Goal: Task Accomplishment & Management: Manage account settings

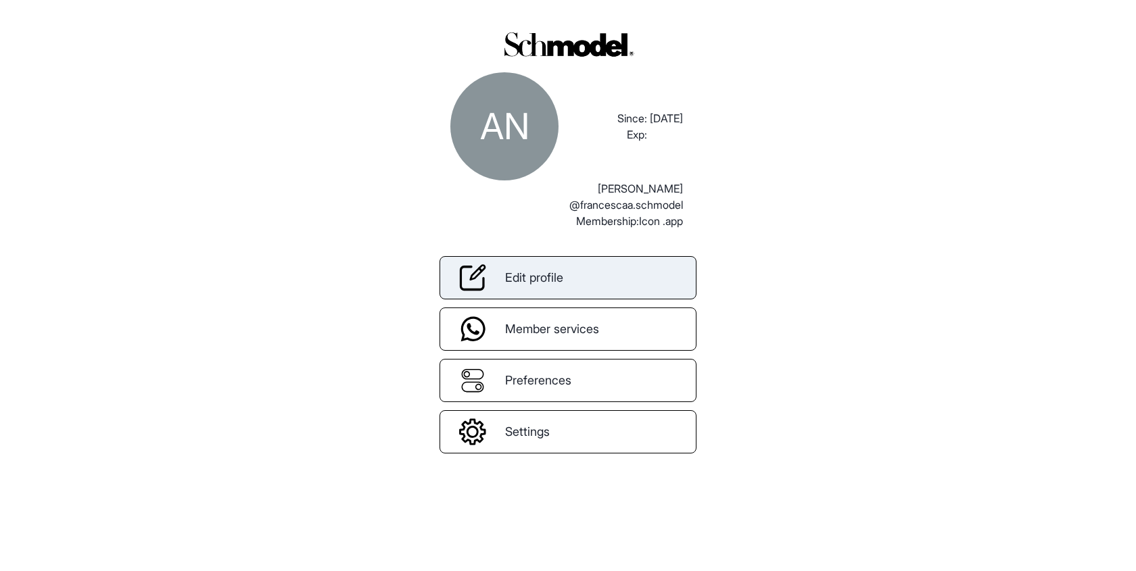
click at [542, 279] on span "Edit profile" at bounding box center [534, 278] width 58 height 18
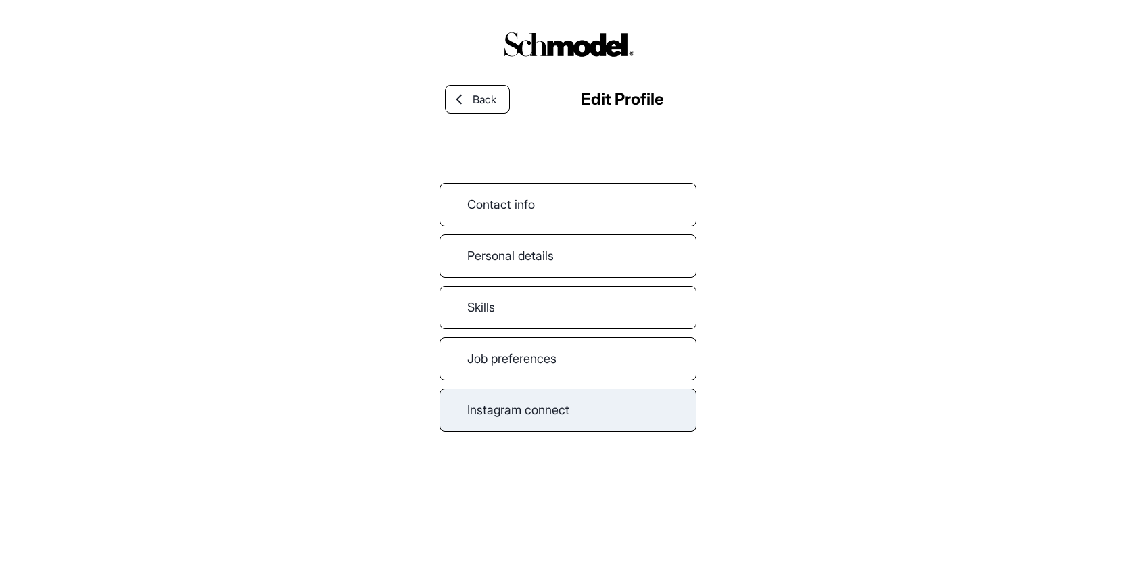
click at [528, 424] on link "Instagram connect" at bounding box center [568, 410] width 257 height 43
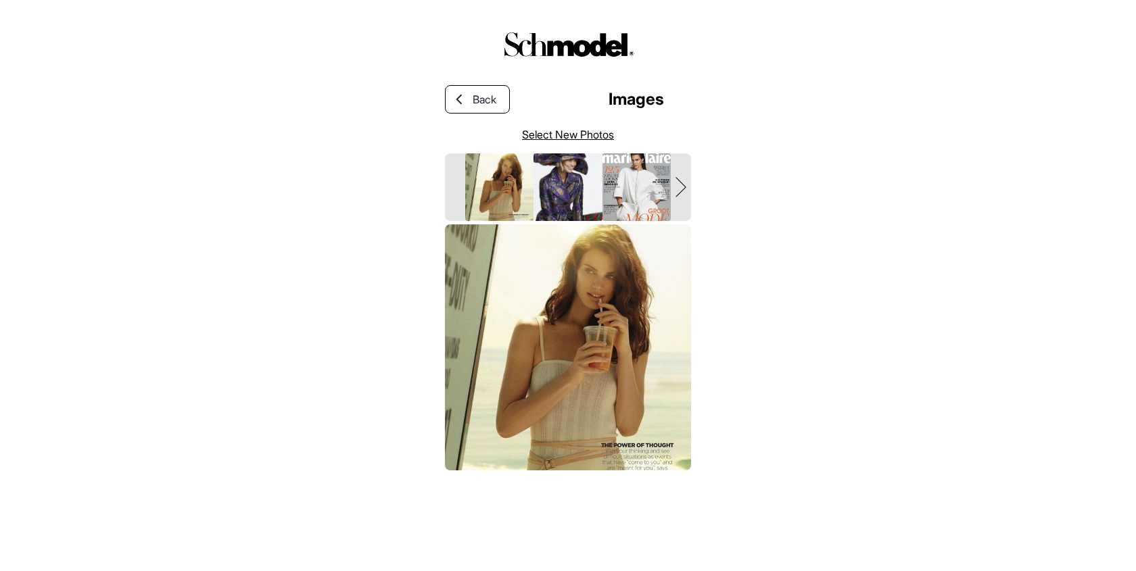
click at [563, 133] on link "Select New Photos" at bounding box center [568, 134] width 92 height 16
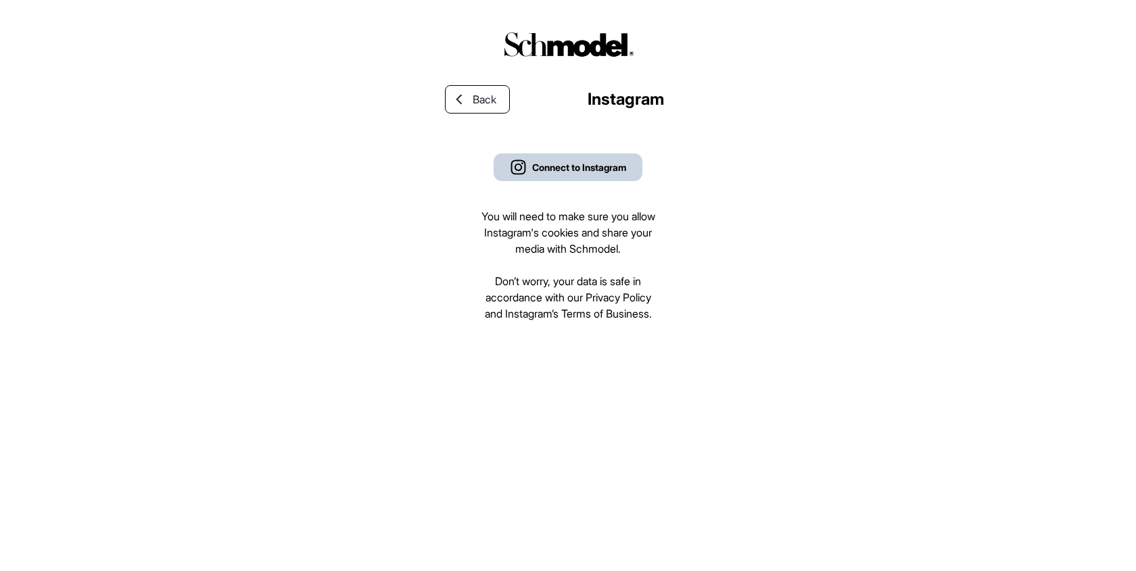
click at [559, 164] on div "Connect to Instagram" at bounding box center [579, 167] width 94 height 14
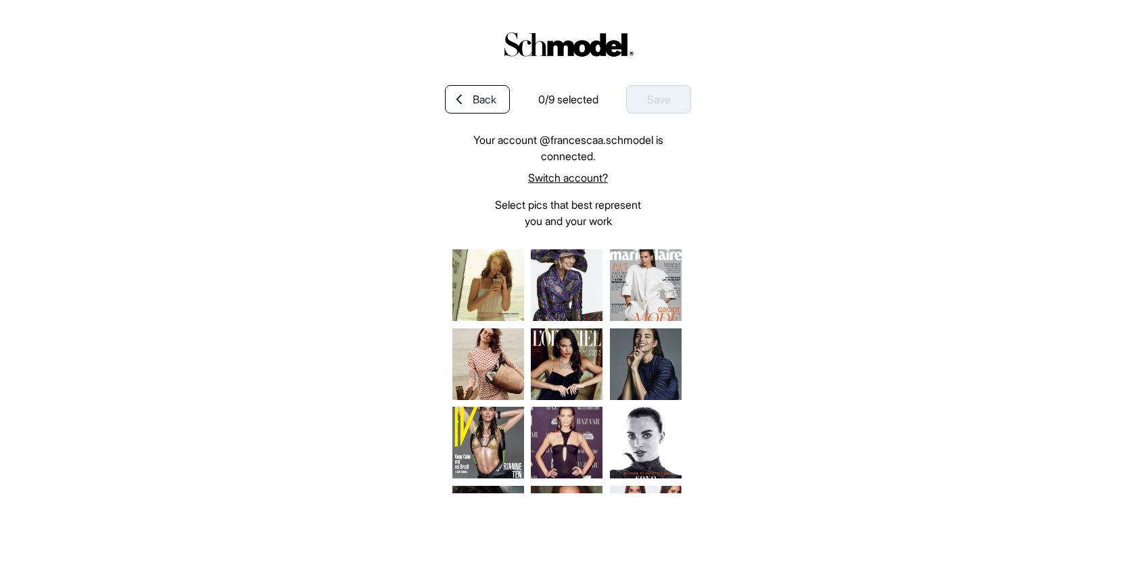
click at [483, 302] on img at bounding box center [488, 286] width 72 height 72
click at [580, 302] on img at bounding box center [567, 286] width 72 height 72
click at [643, 302] on img at bounding box center [646, 286] width 72 height 72
click at [643, 374] on img at bounding box center [646, 365] width 72 height 72
click at [570, 374] on img at bounding box center [567, 365] width 72 height 72
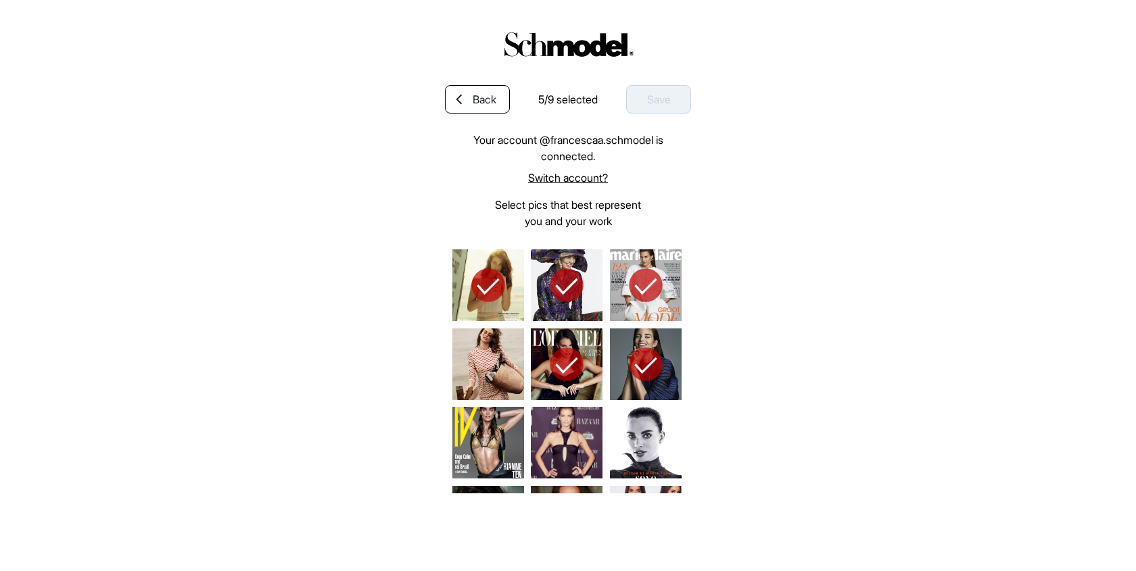
click at [500, 374] on img at bounding box center [488, 365] width 72 height 72
click at [500, 423] on img at bounding box center [488, 443] width 72 height 72
click at [557, 425] on img at bounding box center [567, 443] width 72 height 72
click at [651, 423] on img at bounding box center [646, 443] width 72 height 72
click at [638, 103] on div "Save" at bounding box center [658, 99] width 65 height 28
